Goal: Task Accomplishment & Management: Use online tool/utility

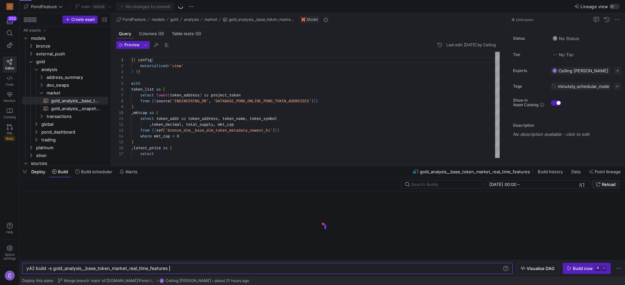
scroll to position [59, 0]
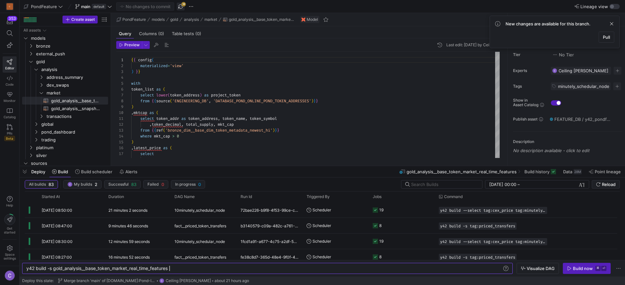
click at [179, 8] on span "button" at bounding box center [181, 7] width 8 height 8
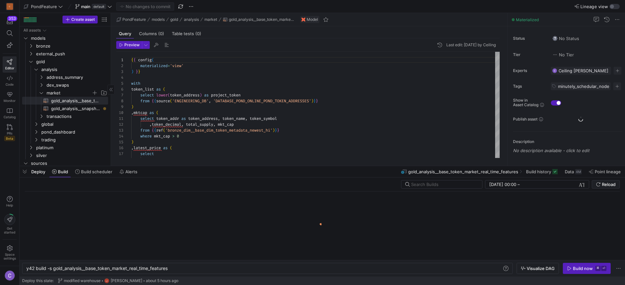
click at [60, 93] on span "market" at bounding box center [69, 92] width 45 height 7
click at [54, 120] on link "trading" at bounding box center [65, 124] width 86 height 8
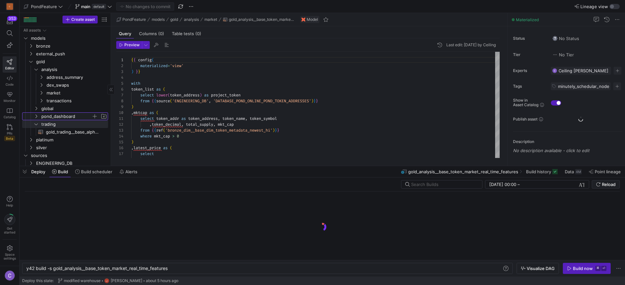
click at [55, 115] on span "pond_dashboard" at bounding box center [66, 116] width 50 height 7
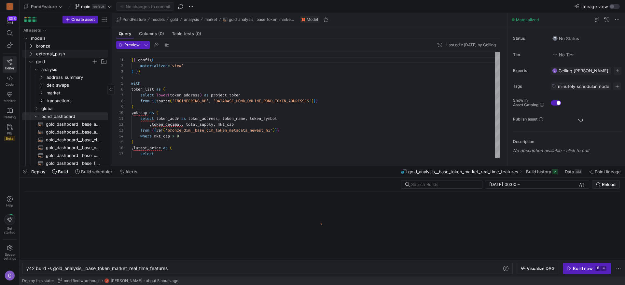
click at [39, 60] on span "gold" at bounding box center [63, 61] width 55 height 7
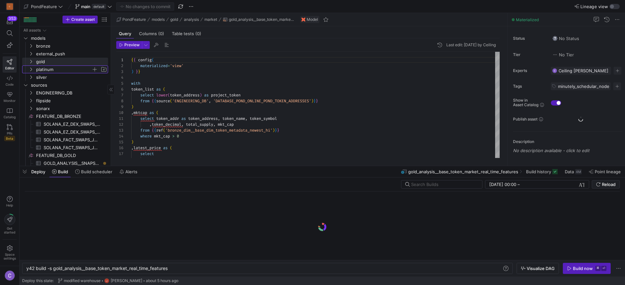
click at [42, 73] on span "platinum" at bounding box center [63, 69] width 55 height 7
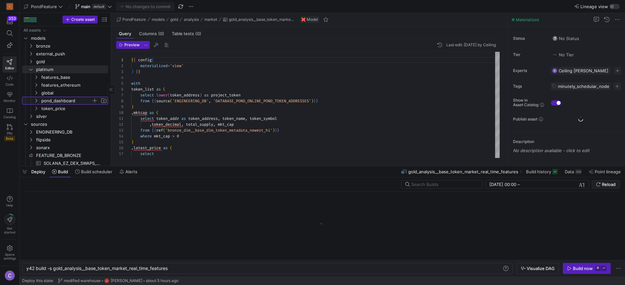
click at [54, 99] on span "pond_dashboard" at bounding box center [66, 100] width 50 height 7
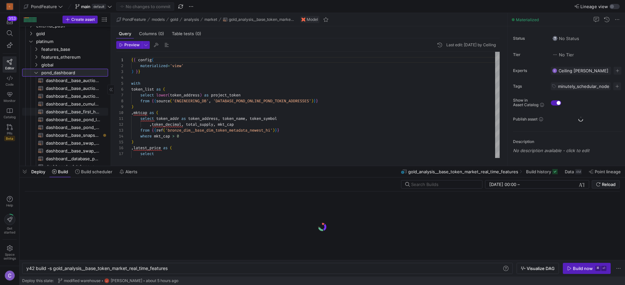
scroll to position [48, 0]
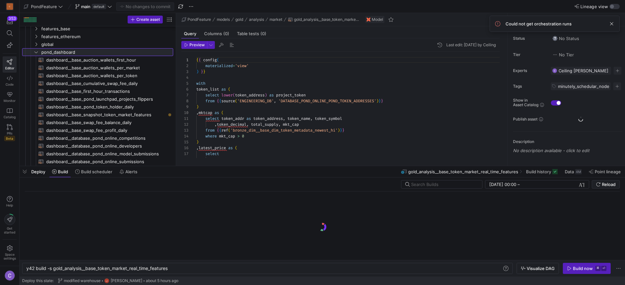
drag, startPoint x: 110, startPoint y: 121, endPoint x: 176, endPoint y: 121, distance: 66.1
click at [176, 121] on as-split "Create asset Drag here to set row groups Drag here to set column labels Group 1…" at bounding box center [322, 89] width 605 height 153
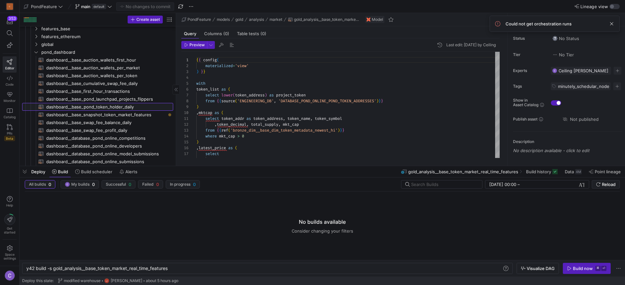
click at [121, 110] on span "dashboard__base_pond_token_holder_daily​​​​​​​​​​" at bounding box center [105, 106] width 119 height 7
type textarea "y42 build -s dashboard__base_pond_token_holder_daily"
type textarea "{{ config( materialized='incremental', unique_key=['token_address','BLOCK_TIME'…"
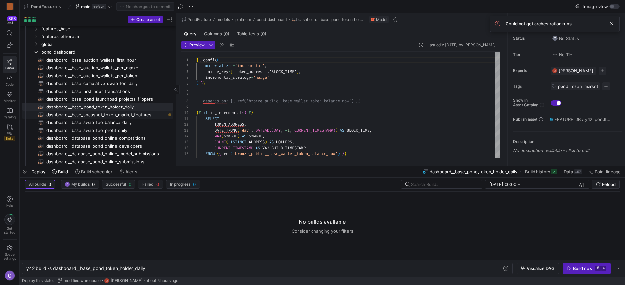
click at [117, 117] on span "dashboard__base_snapshot_token_market_features​​​​​​​​​​" at bounding box center [105, 114] width 119 height 7
type textarea "y42 build -s dashboard__base_snapshot_token_market_features"
type textarea "-- depends_on: {{ ref('gold_analysis__snapshot_token_market_features') }} {{ co…"
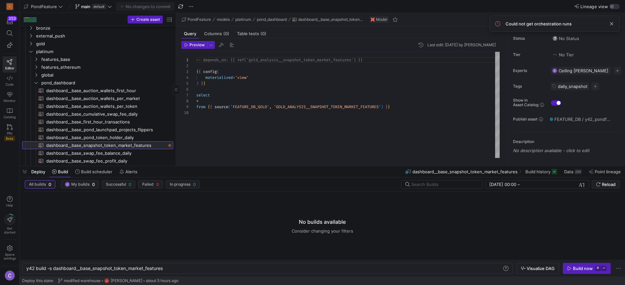
scroll to position [19, 0]
click at [574, 268] on div "Build now" at bounding box center [583, 268] width 20 height 5
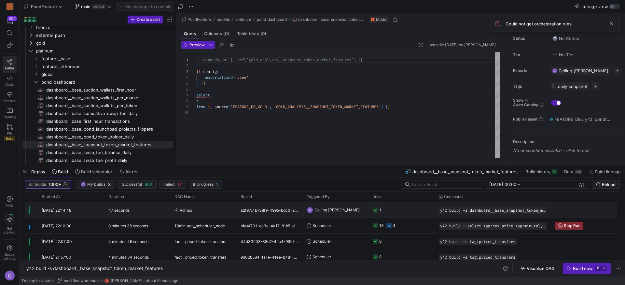
click at [345, 211] on y42-orchestration-triggered-by "Ceiling [PERSON_NAME]" at bounding box center [336, 209] width 58 height 15
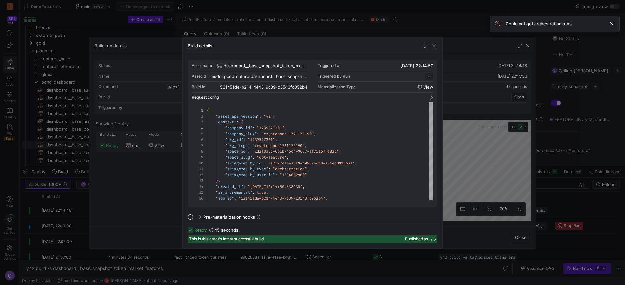
scroll to position [59, 0]
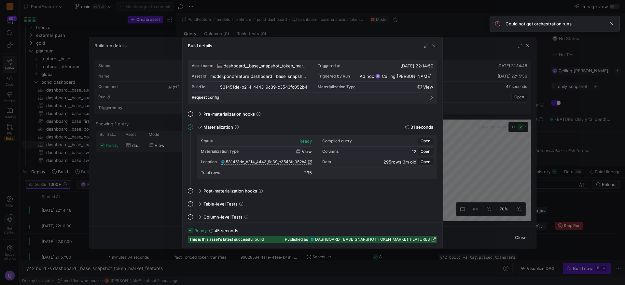
click at [275, 163] on span "531451de_b214_4443_9c39_c3543fc052b4" at bounding box center [266, 161] width 81 height 5
click at [435, 44] on span "button" at bounding box center [434, 45] width 7 height 7
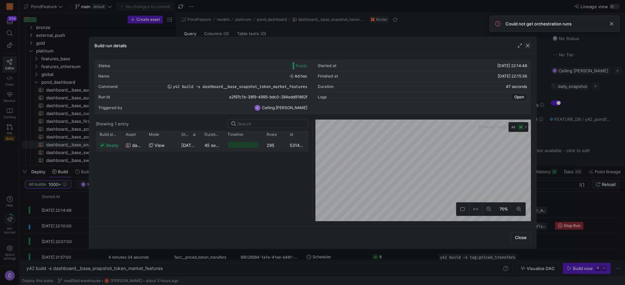
click at [528, 45] on span "button" at bounding box center [527, 45] width 7 height 7
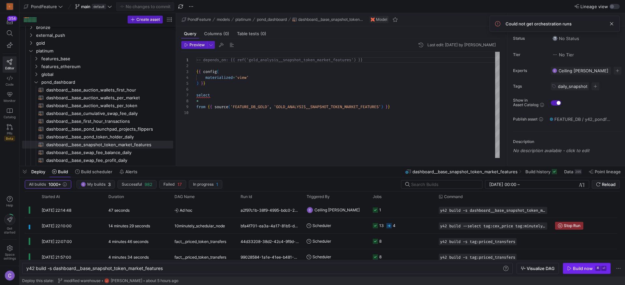
click at [578, 273] on span "button" at bounding box center [586, 268] width 47 height 10
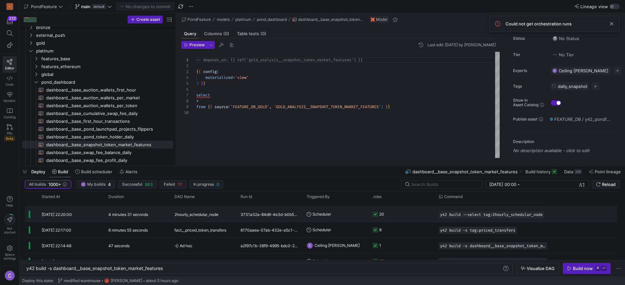
scroll to position [0, 0]
